Goal: Find specific page/section: Find specific page/section

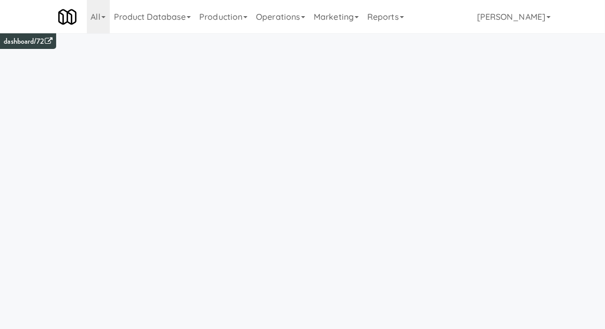
click at [279, 21] on link "Operations" at bounding box center [281, 16] width 58 height 33
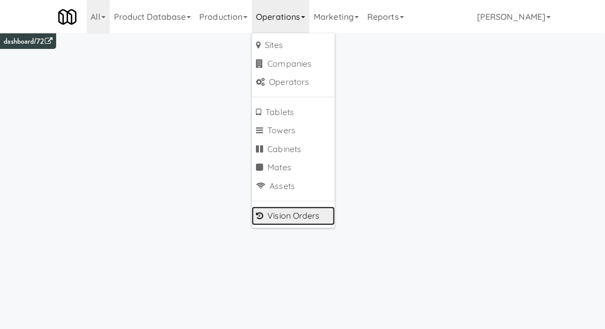
click at [272, 218] on link "Vision Orders" at bounding box center [293, 216] width 83 height 19
